Goal: Task Accomplishment & Management: Manage account settings

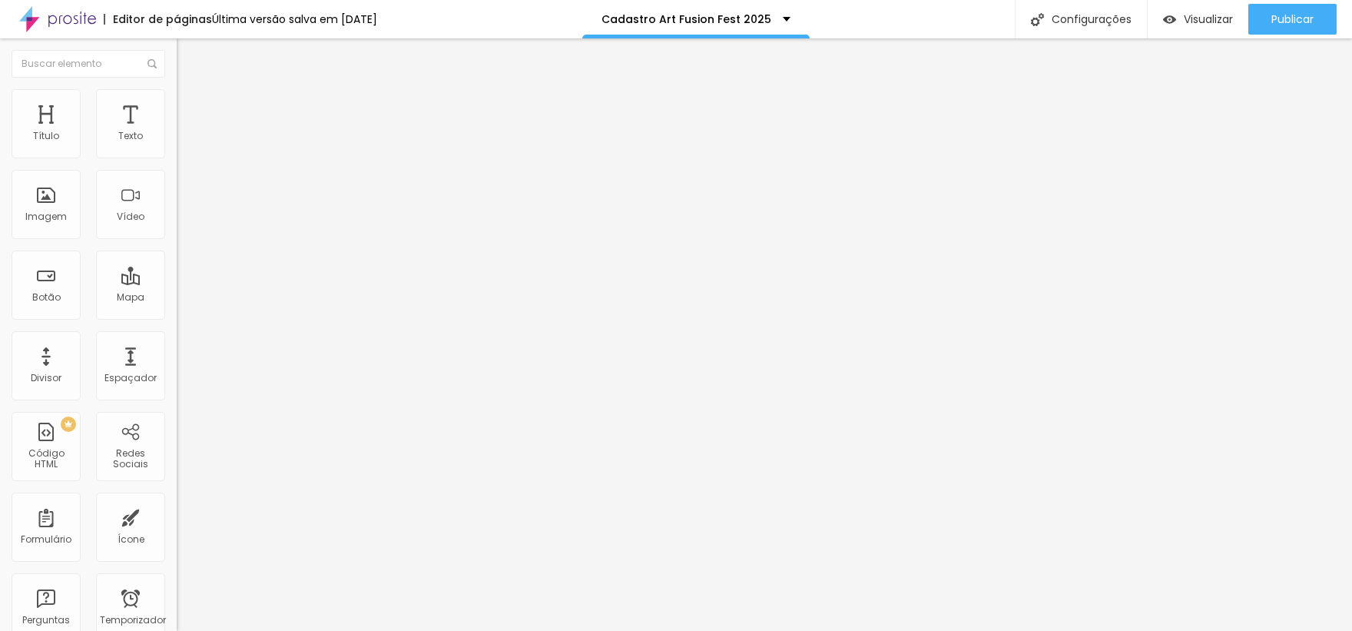
click at [177, 155] on img at bounding box center [181, 159] width 9 height 9
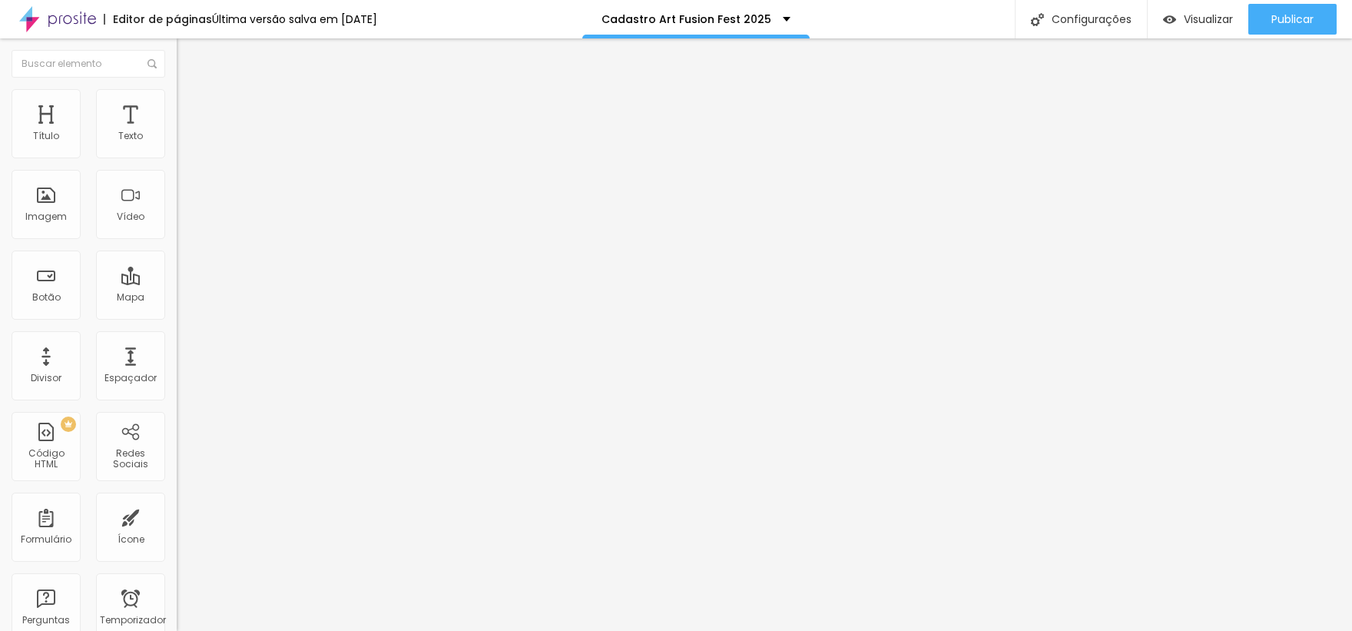
radio input "true"
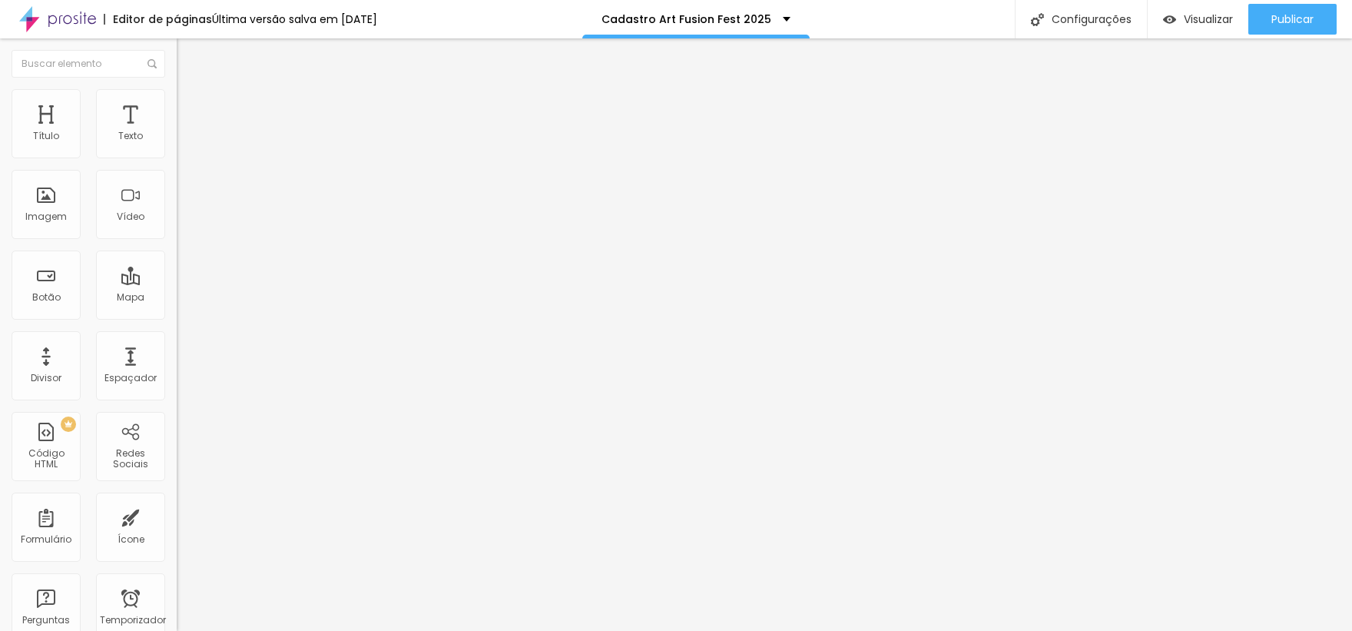
paste input "https://www.nanahdluizestudio.com/combos-art-fusion"
type input "https://www.nanahdluizestudio.com/combos-art-fusion"
type input "Enviar e selecionar pacote"
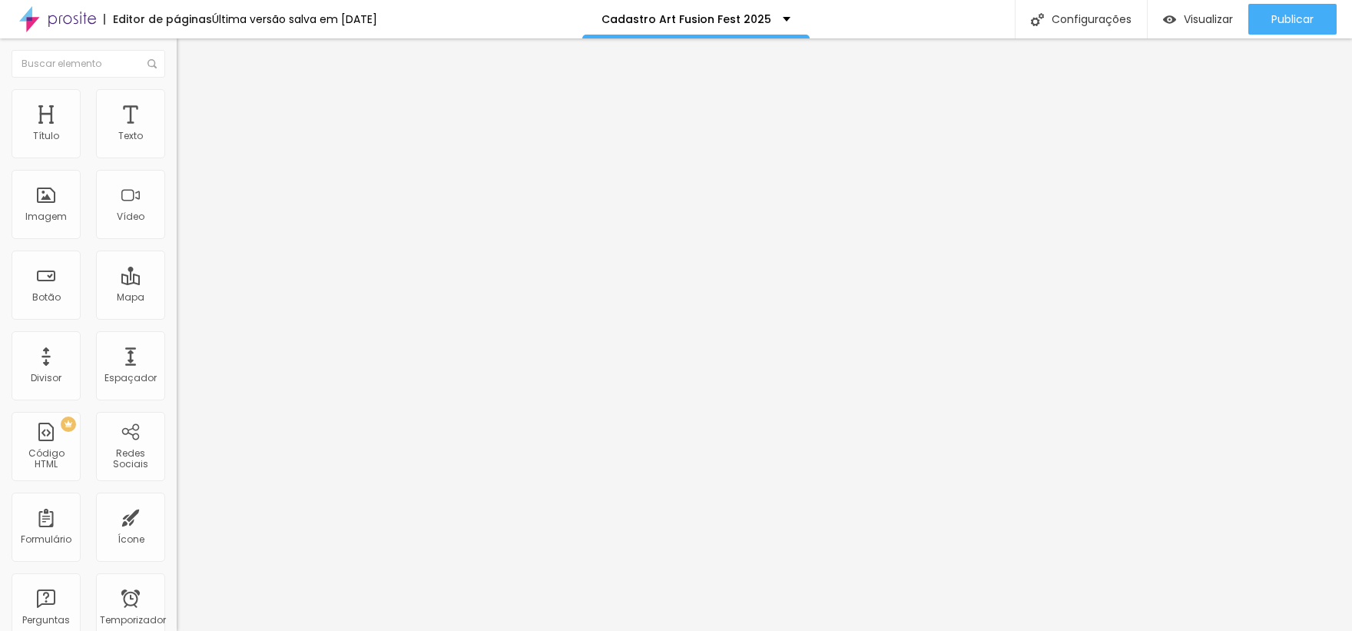
type input "atendimentosndl@gmail.com"
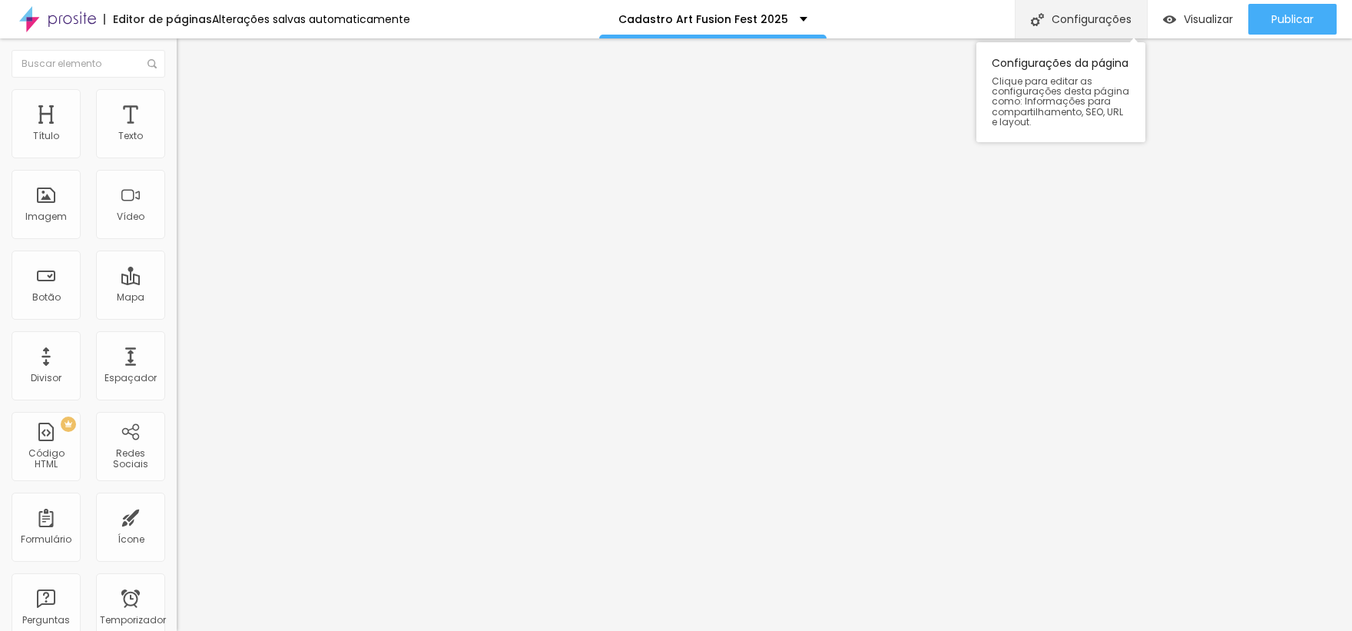
click at [1071, 17] on font "Configurações" at bounding box center [1092, 19] width 80 height 15
drag, startPoint x: 691, startPoint y: 151, endPoint x: 589, endPoint y: 157, distance: 101.6
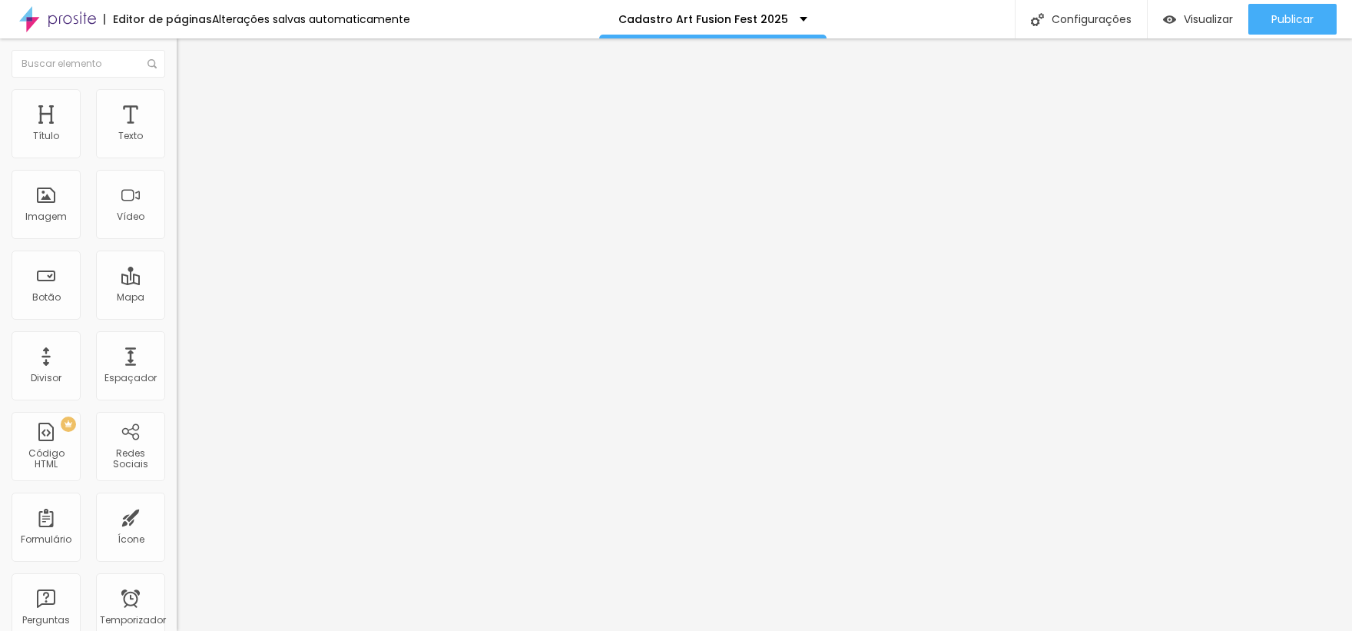
drag, startPoint x: 698, startPoint y: 157, endPoint x: 591, endPoint y: 151, distance: 107.0
paste input "Art Fusion Fest 2025"
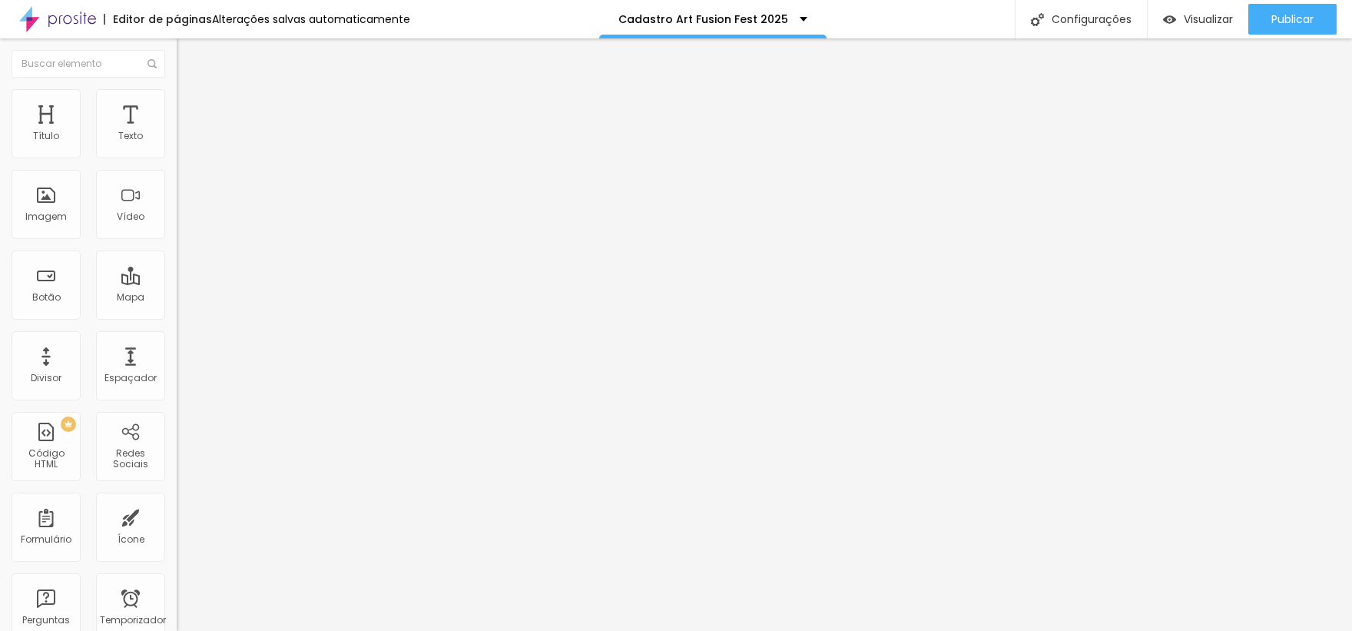
scroll to position [0, 1]
type input "Studio Nanah D´Luize - Pacotes e Combos Fotográficos Art Fusion Fest 2025"
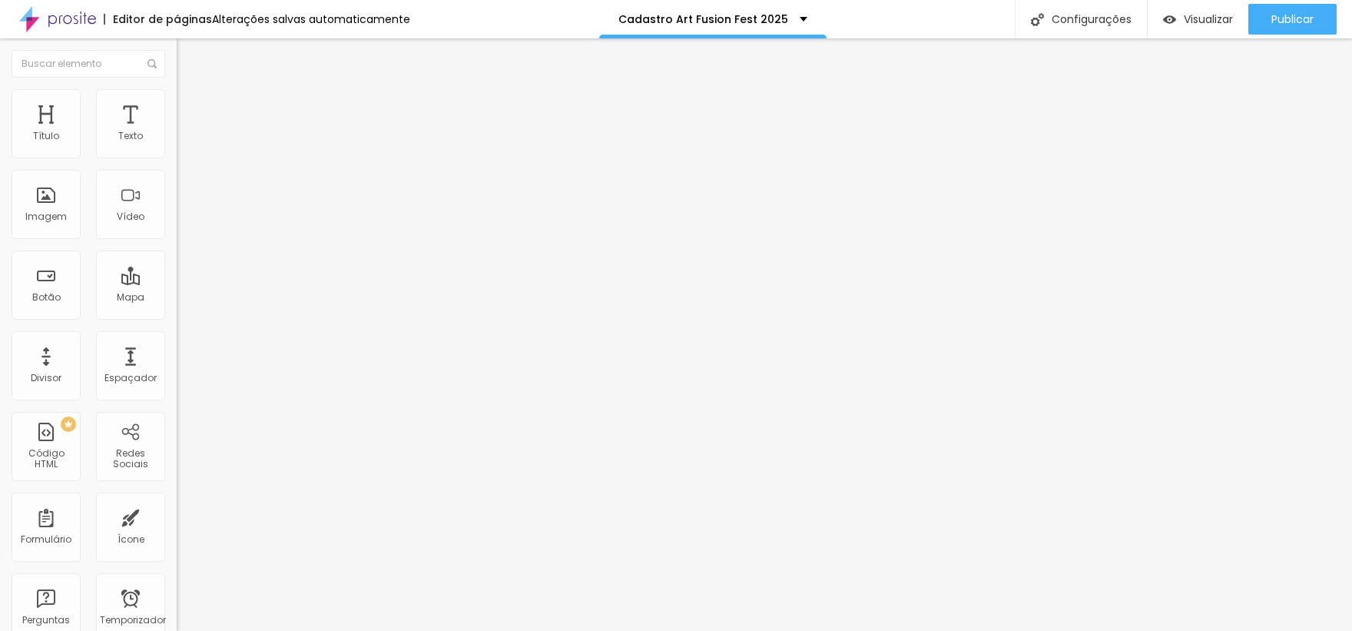
click at [1290, 23] on font "Publicar" at bounding box center [1293, 19] width 42 height 15
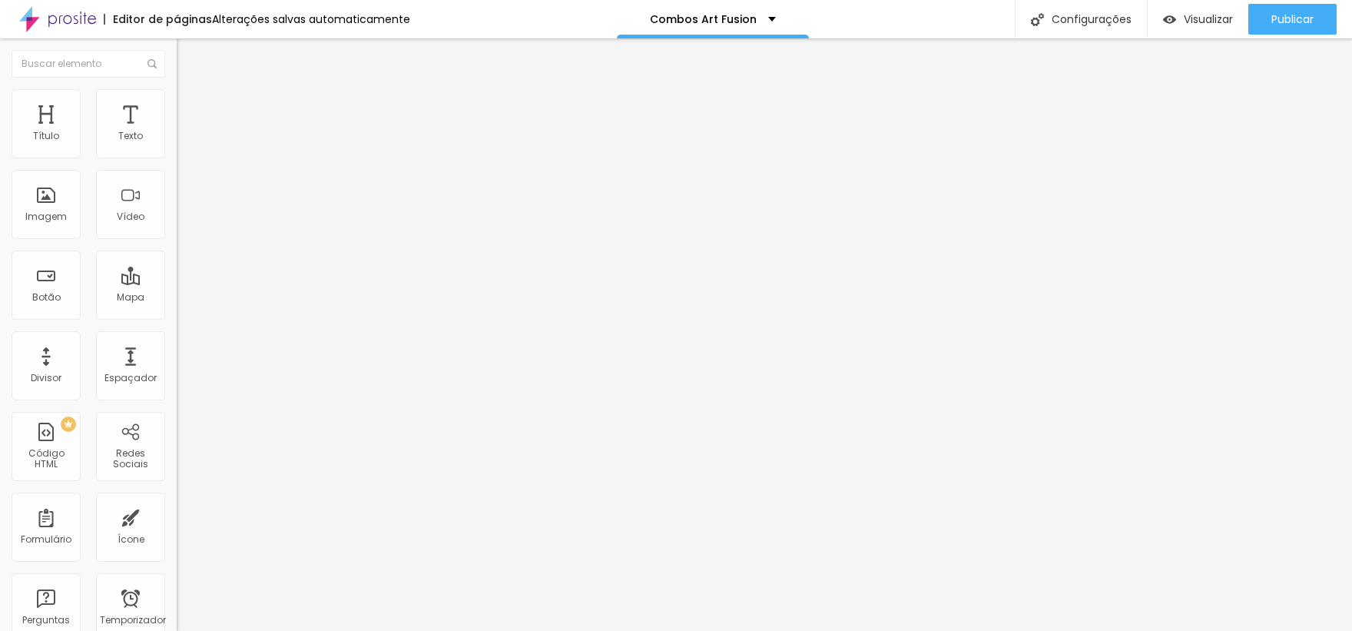
click at [177, 149] on img at bounding box center [181, 144] width 9 height 9
drag, startPoint x: 653, startPoint y: 145, endPoint x: 609, endPoint y: 145, distance: 44.6
type input "R$ 165,00"
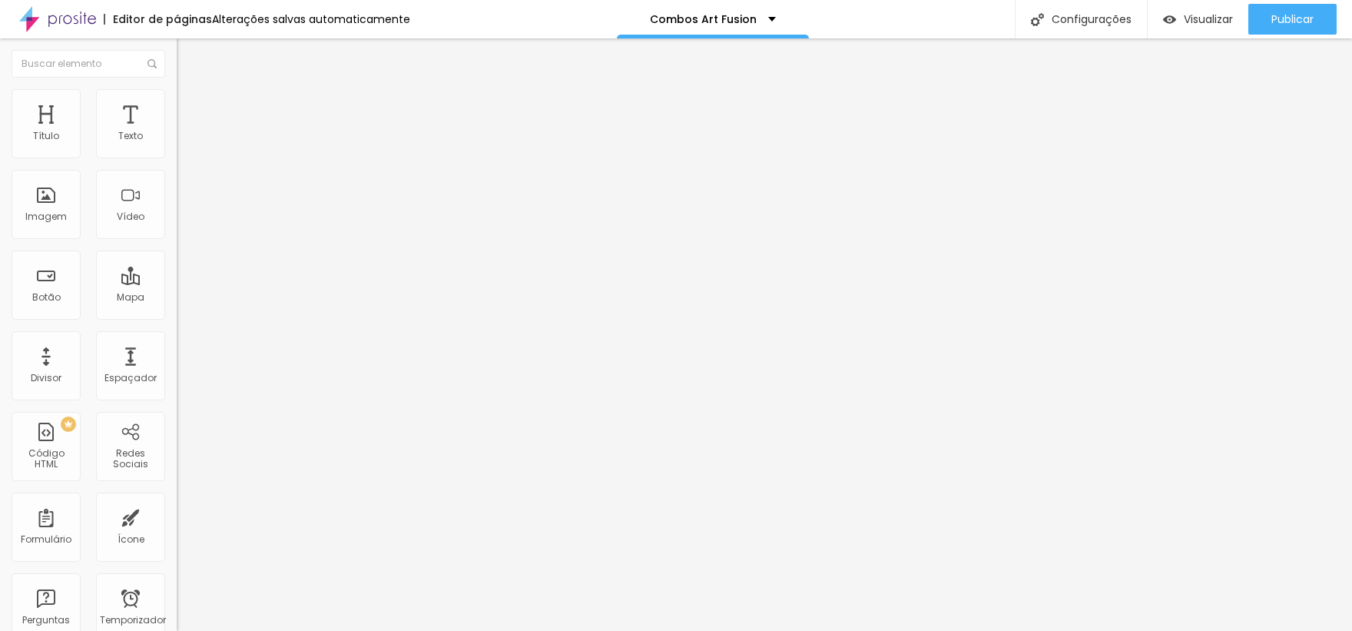
click at [177, 149] on img at bounding box center [181, 144] width 9 height 9
type input "Eu quero 10 fotos!"
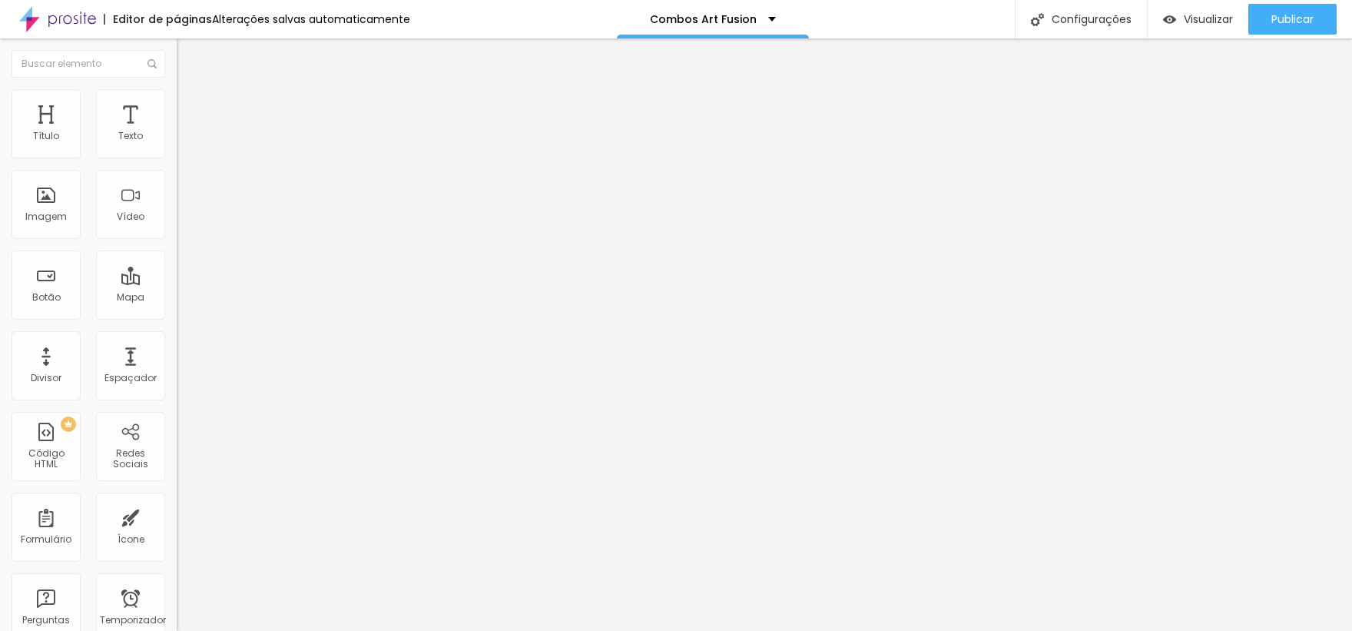
type textarea "Pacote 10 fotos Digitais"
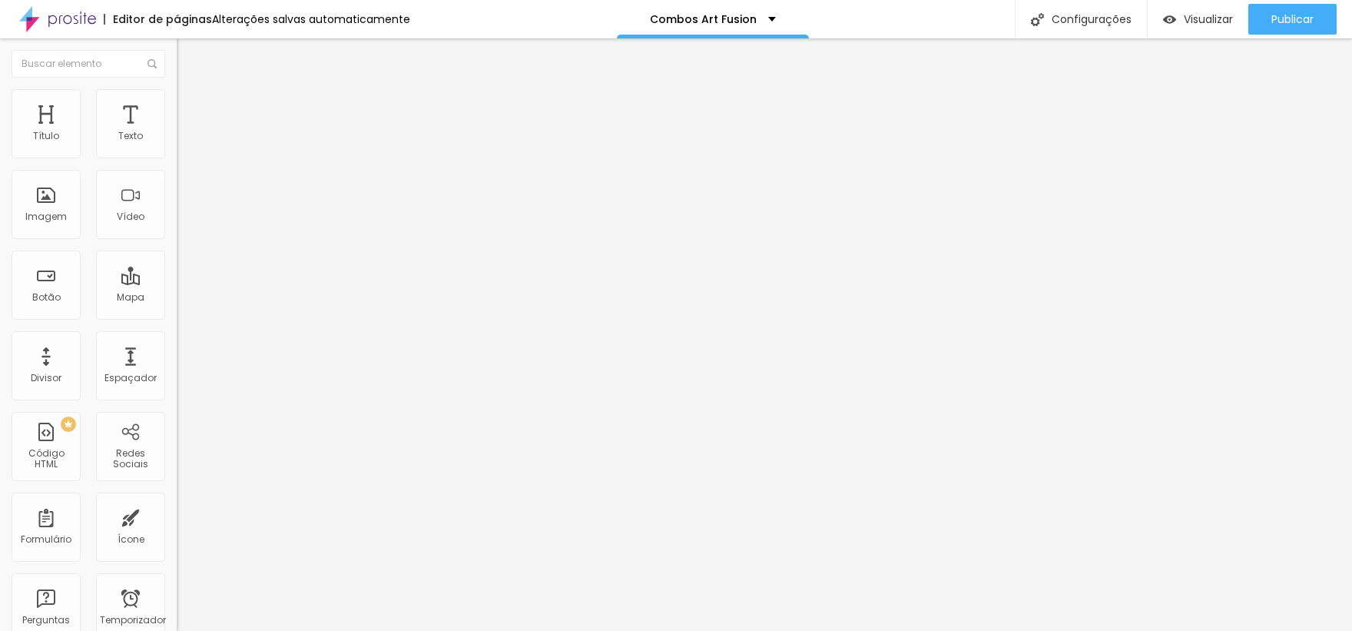
click at [177, 149] on img at bounding box center [181, 144] width 9 height 9
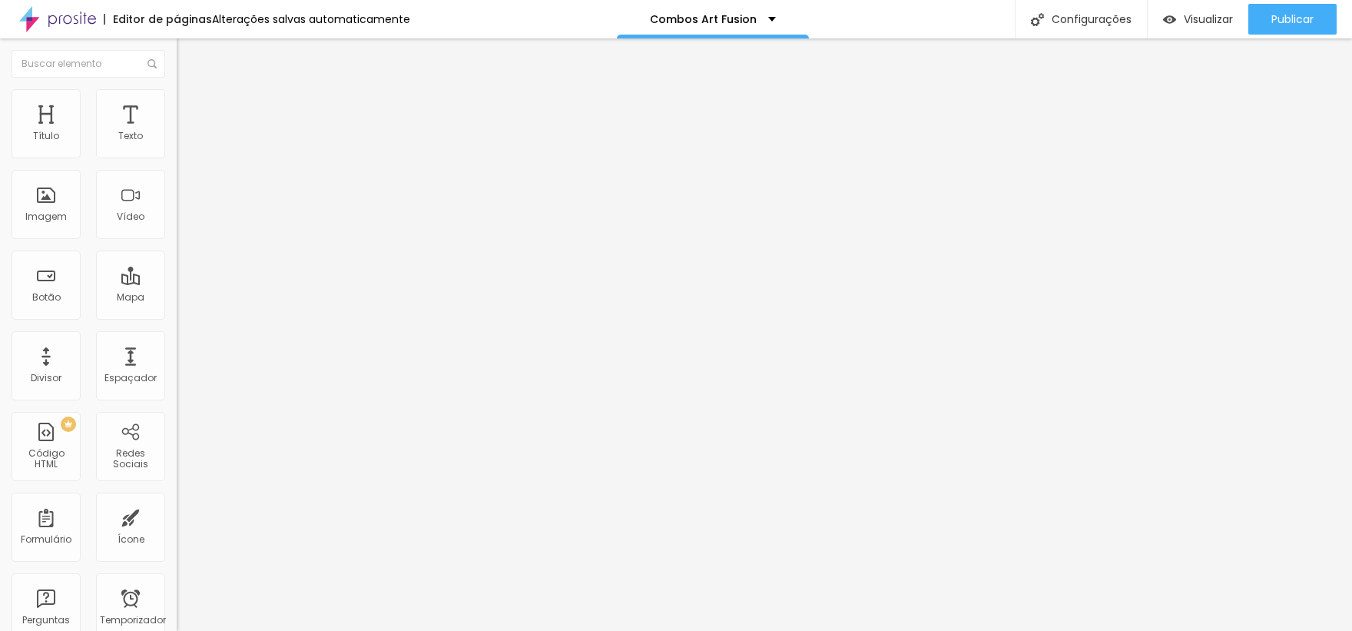
type input "R$ 290,00"
type textarea "Pacote 20 fotos Digitais"
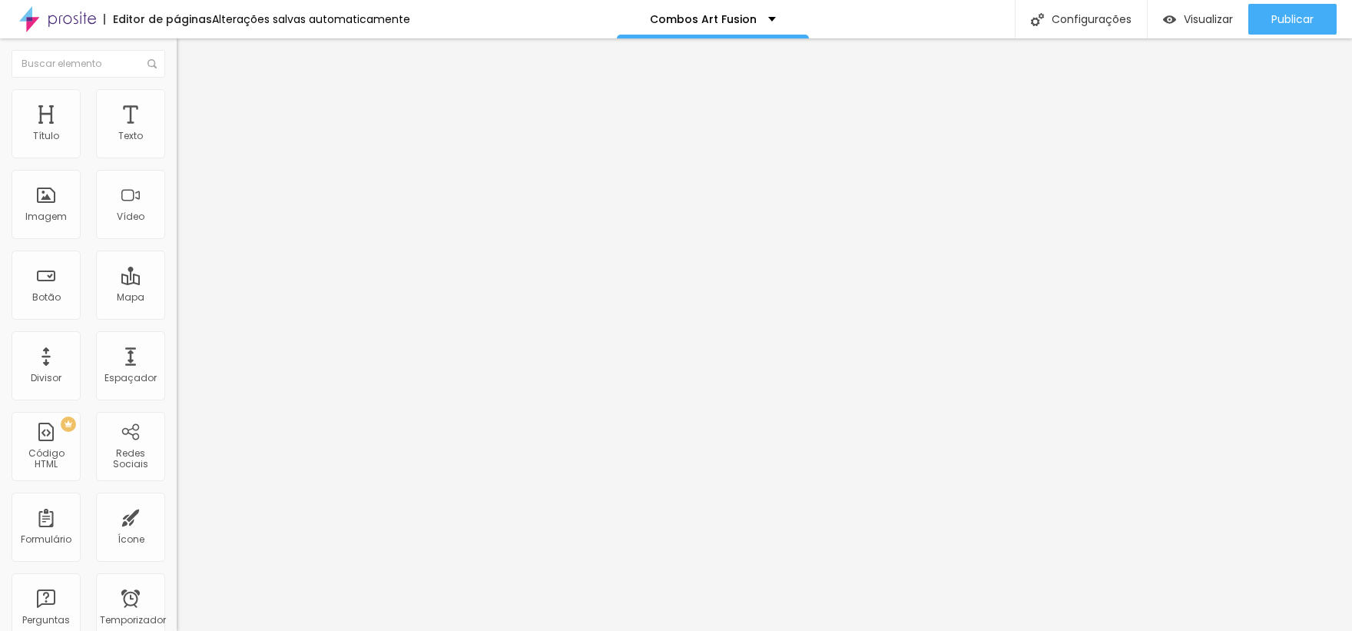
click at [1280, 20] on font "Publicar" at bounding box center [1293, 19] width 42 height 15
